Goal: Transaction & Acquisition: Obtain resource

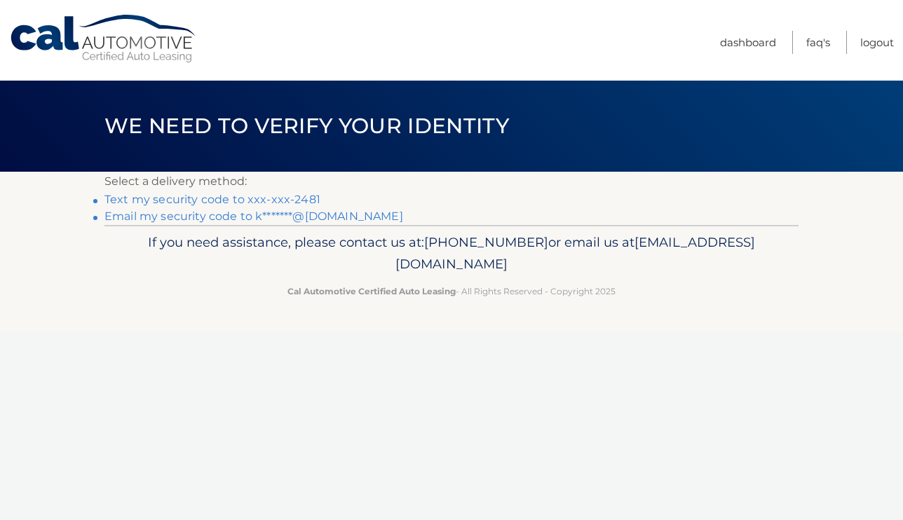
click at [297, 197] on link "Text my security code to xxx-xxx-2481" at bounding box center [212, 199] width 216 height 13
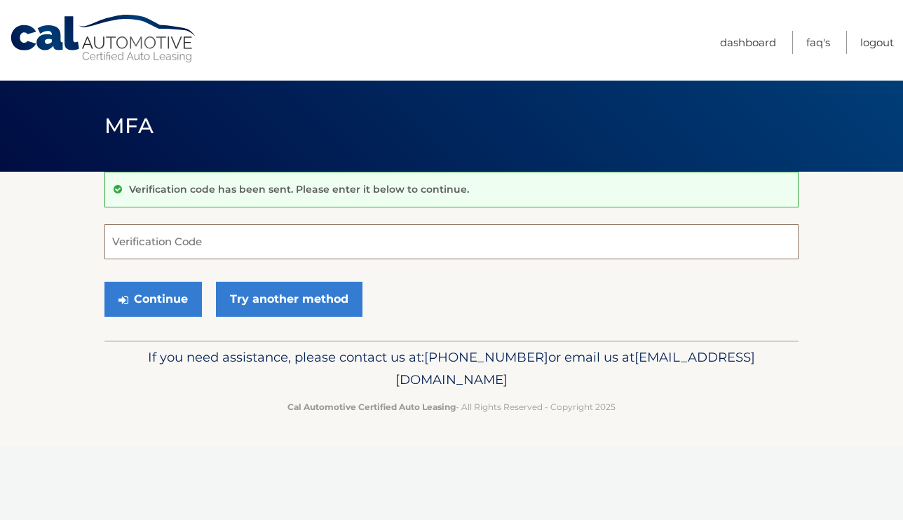
click at [232, 242] on input "Verification Code" at bounding box center [451, 241] width 694 height 35
type input "300672"
click at [153, 299] on button "Continue" at bounding box center [152, 299] width 97 height 35
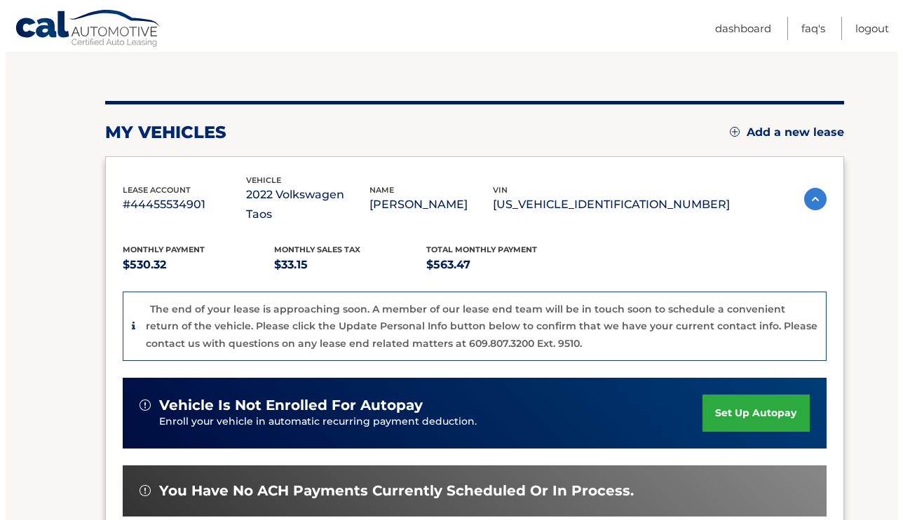
scroll to position [386, 0]
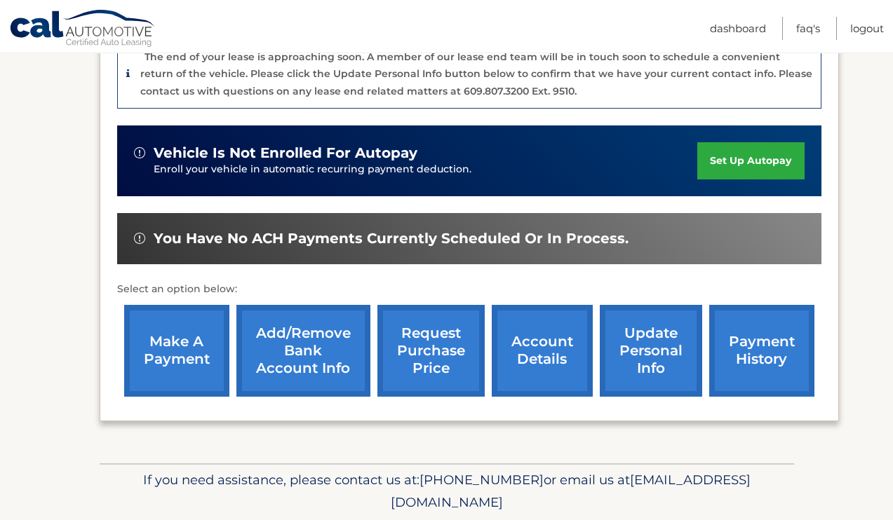
click at [424, 316] on link "request purchase price" at bounding box center [430, 351] width 107 height 92
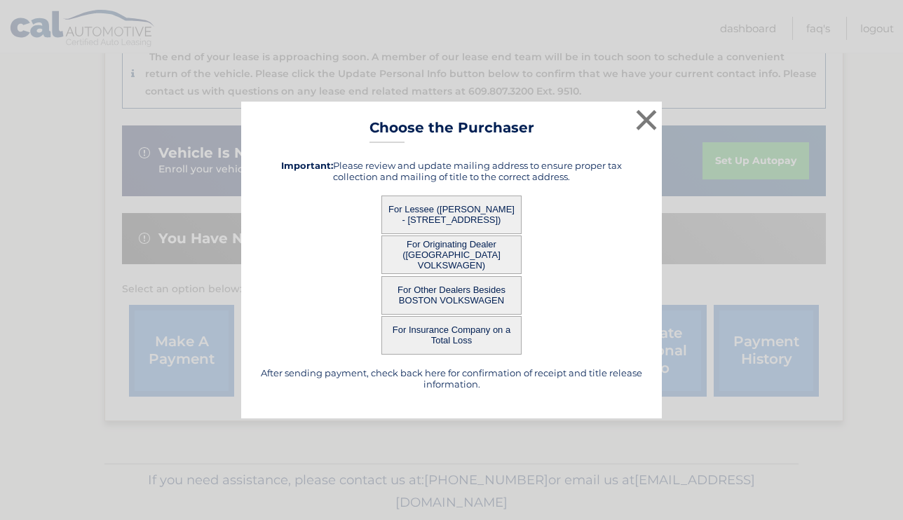
click at [468, 211] on button "For Lessee ([PERSON_NAME] - [STREET_ADDRESS])" at bounding box center [451, 215] width 140 height 39
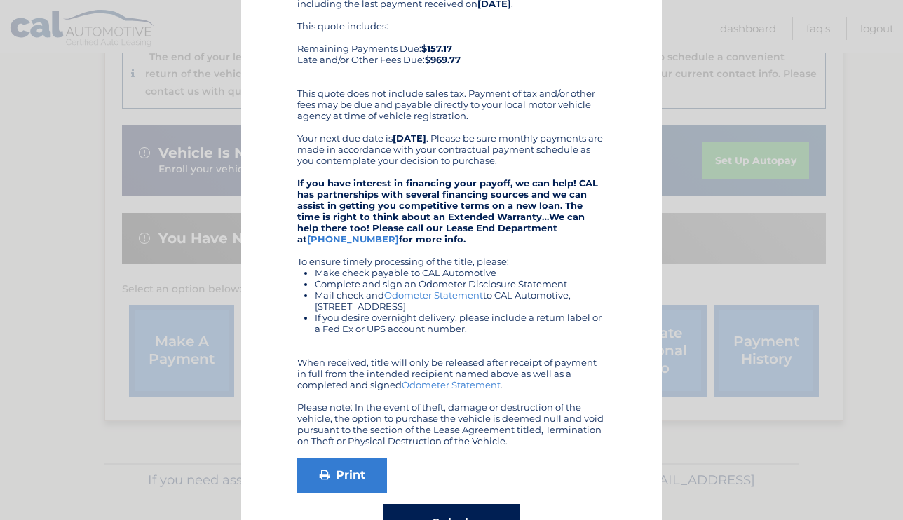
scroll to position [237, 0]
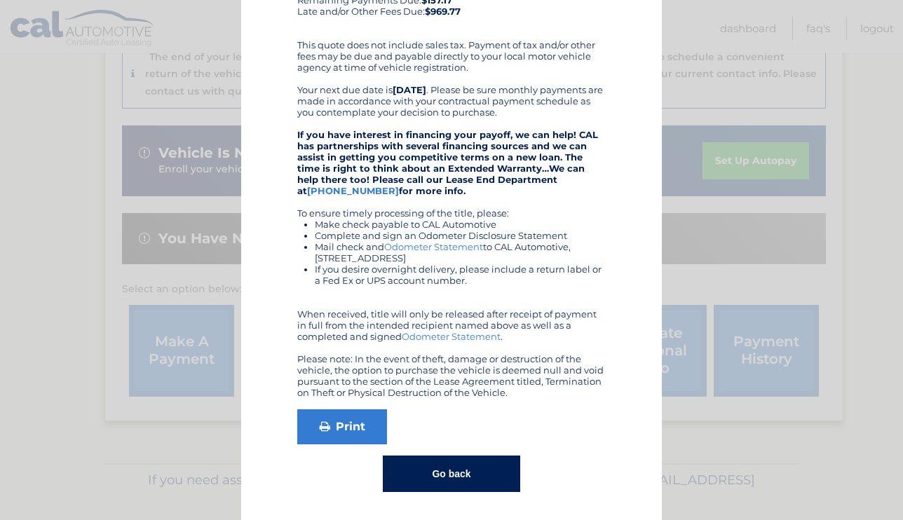
click at [468, 466] on button "Go back" at bounding box center [451, 474] width 137 height 36
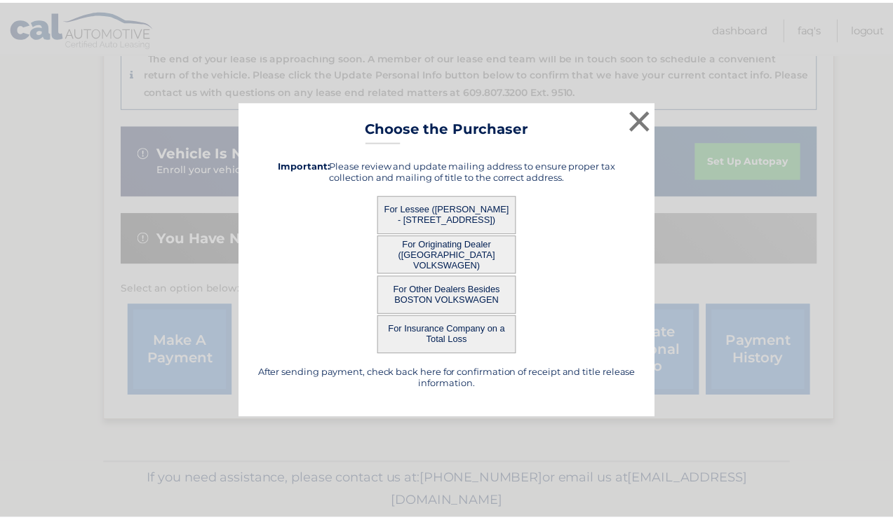
scroll to position [0, 0]
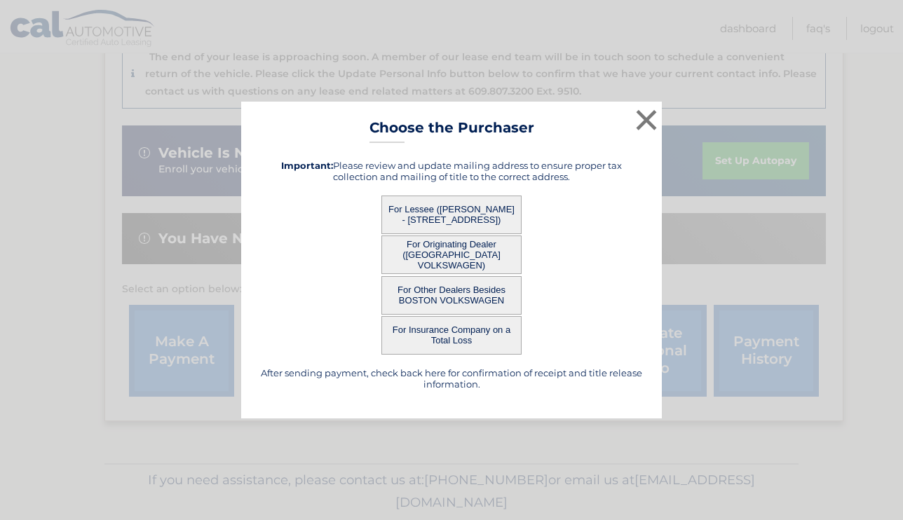
click at [449, 296] on button "For Other Dealers Besides BOSTON VOLKSWAGEN" at bounding box center [451, 295] width 140 height 39
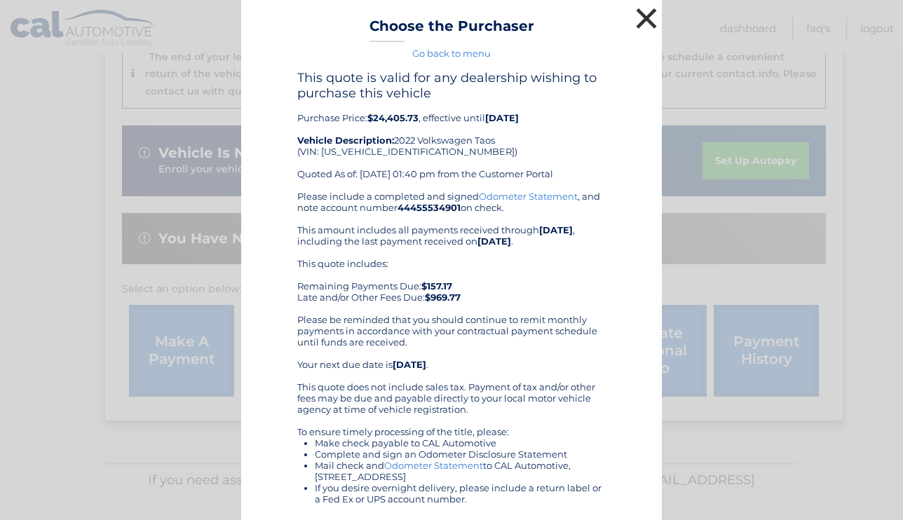
click at [650, 20] on button "×" at bounding box center [647, 18] width 28 height 28
